Goal: Transaction & Acquisition: Purchase product/service

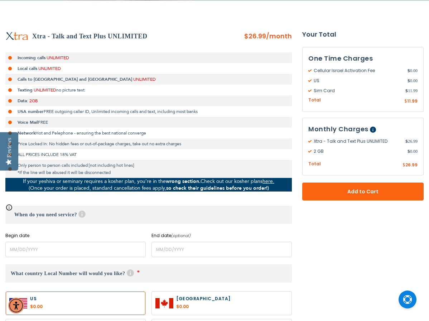
scroll to position [135, 0]
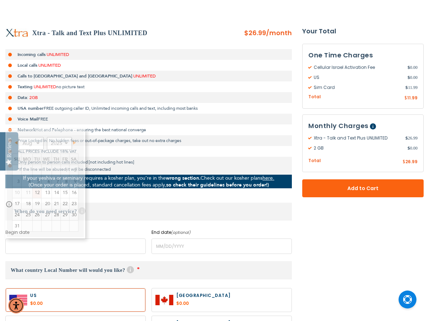
click at [75, 245] on input "name" at bounding box center [75, 245] width 140 height 15
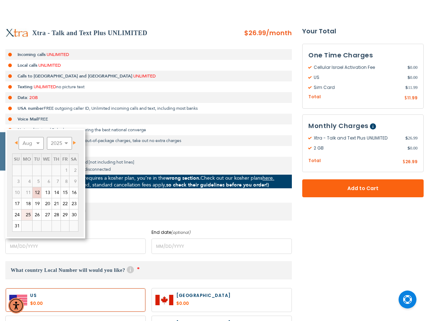
click at [28, 216] on link "25" at bounding box center [27, 214] width 11 height 11
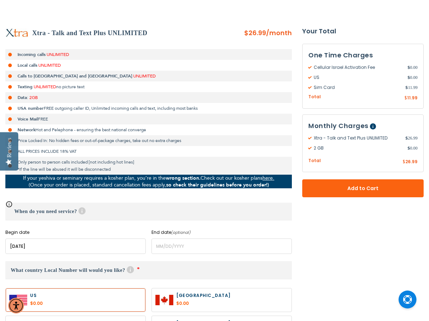
click at [38, 251] on input "name" at bounding box center [75, 245] width 140 height 15
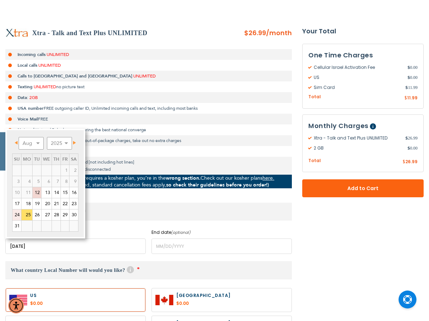
click at [18, 215] on link "24" at bounding box center [17, 214] width 9 height 11
type input "[DATE]"
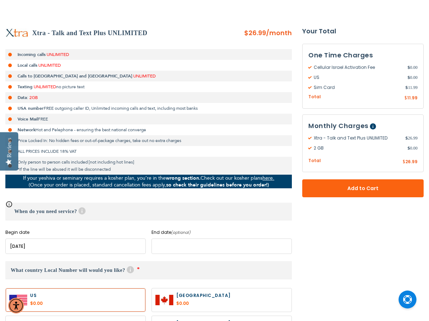
click at [167, 248] on input "name" at bounding box center [222, 245] width 140 height 15
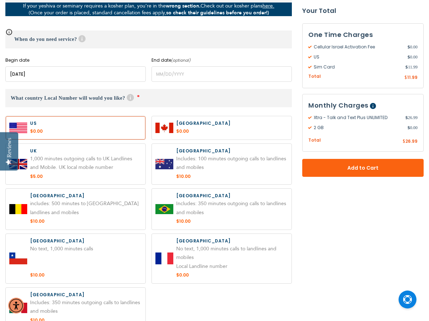
scroll to position [306, 0]
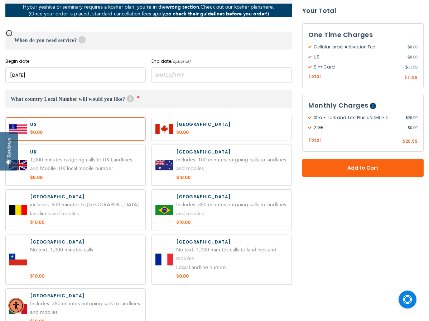
click at [89, 126] on label at bounding box center [76, 128] width 140 height 23
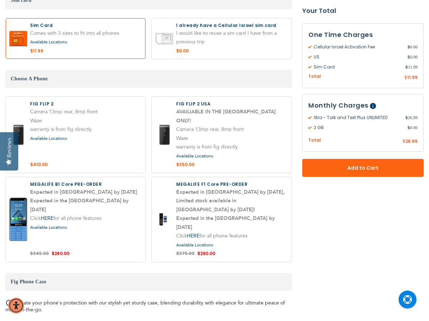
scroll to position [731, 0]
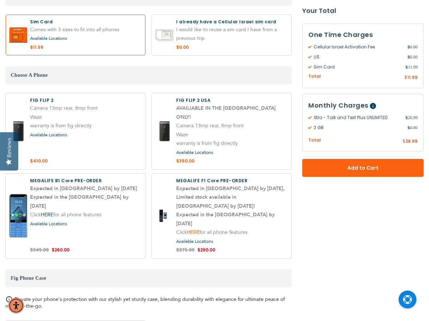
click at [192, 229] on link "HERE" at bounding box center [193, 232] width 13 height 7
click at [52, 211] on link "HERE" at bounding box center [47, 214] width 13 height 7
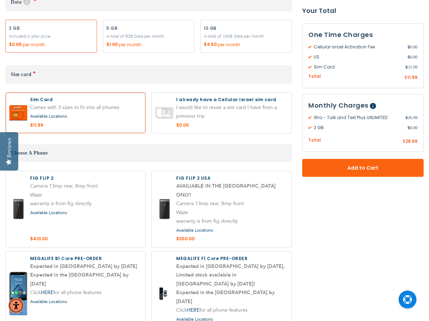
scroll to position [654, 0]
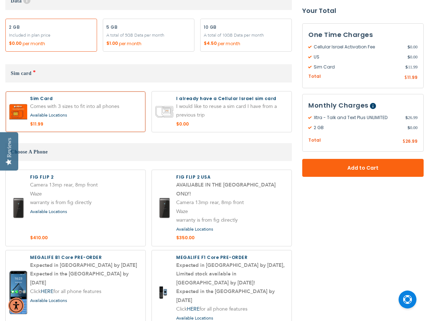
click at [61, 254] on label at bounding box center [76, 292] width 140 height 85
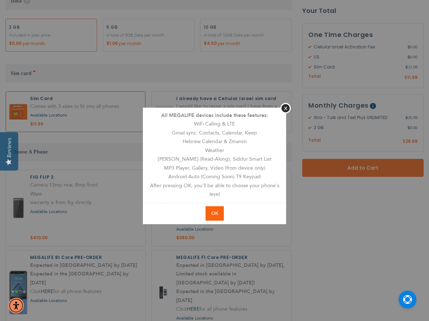
click at [215, 211] on span "OK" at bounding box center [214, 213] width 7 height 6
radio input "true"
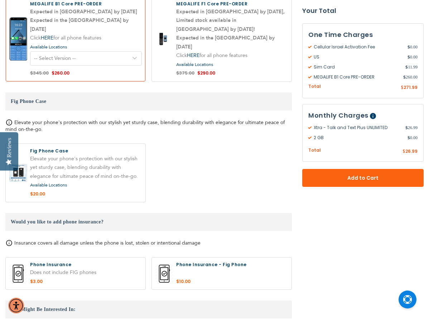
scroll to position [909, 0]
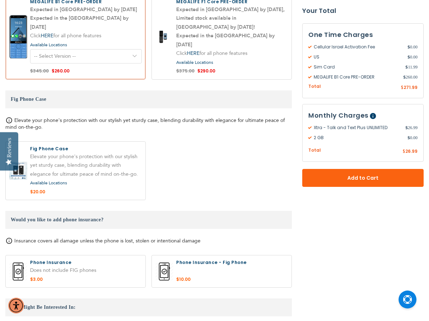
click at [65, 255] on label at bounding box center [76, 271] width 140 height 32
radio input "true"
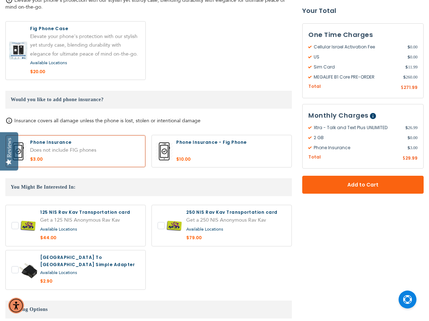
scroll to position [1032, 0]
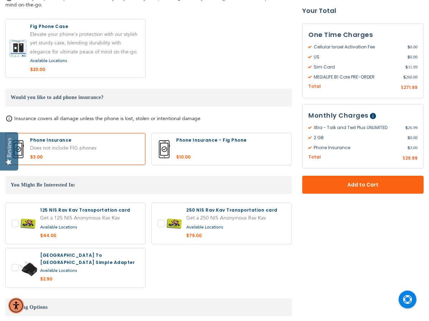
click at [16, 248] on label at bounding box center [76, 267] width 140 height 39
checkbox input "true"
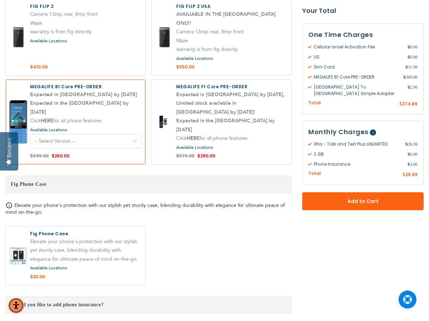
scroll to position [827, 0]
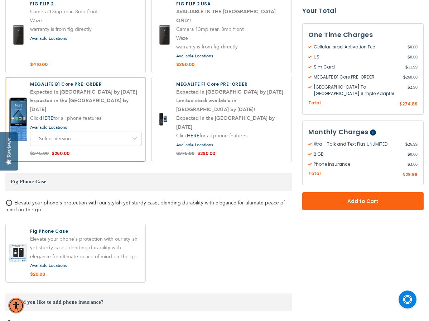
click at [84, 95] on label at bounding box center [76, 119] width 140 height 85
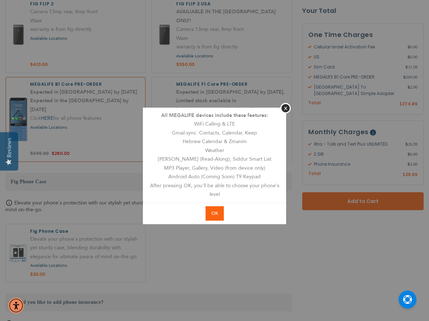
radio input "false"
click at [287, 108] on button "Close" at bounding box center [286, 108] width 10 height 10
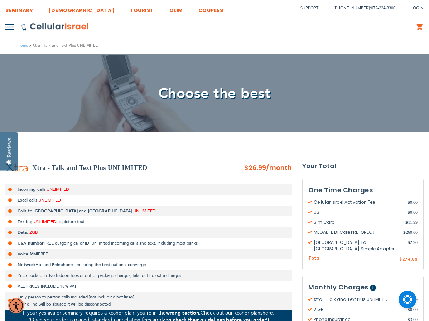
scroll to position [0, 0]
click at [63, 9] on link "[DEMOGRAPHIC_DATA]" at bounding box center [81, 8] width 66 height 13
